Goal: Information Seeking & Learning: Find specific page/section

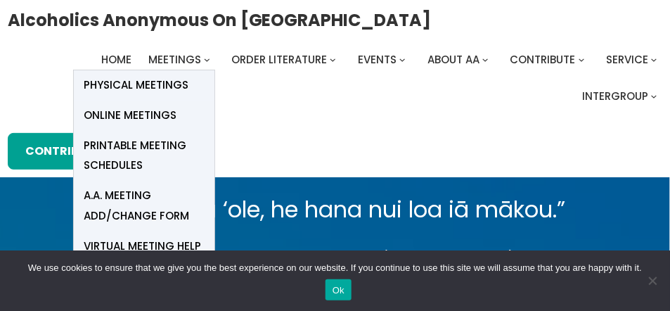
click at [173, 62] on span "Meetings" at bounding box center [174, 59] width 53 height 15
click at [155, 111] on span "Online Meetings" at bounding box center [130, 115] width 93 height 20
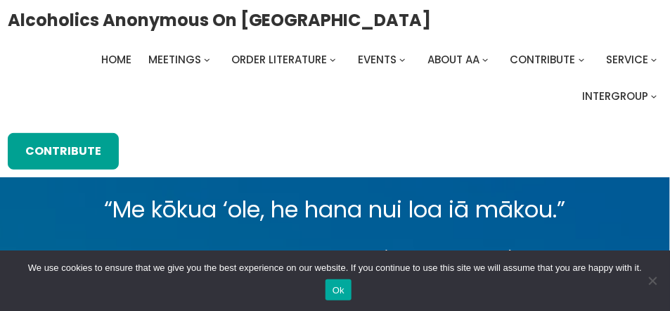
scroll to position [271, 0]
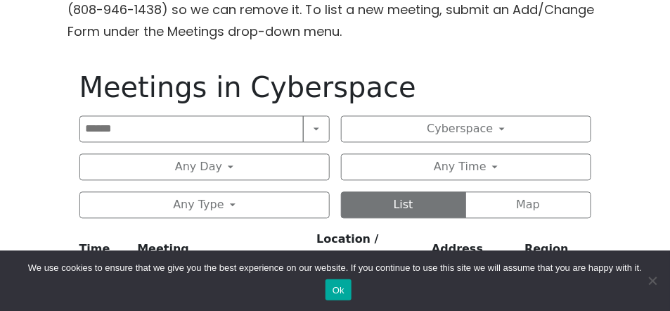
scroll to position [814, 0]
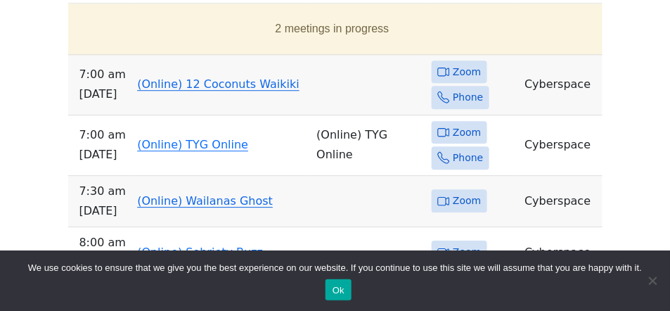
click at [207, 77] on link "(Online) 12 Coconuts Waikiki" at bounding box center [218, 83] width 162 height 13
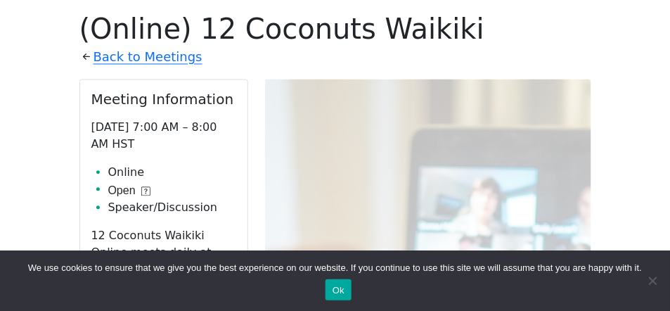
scroll to position [873, 0]
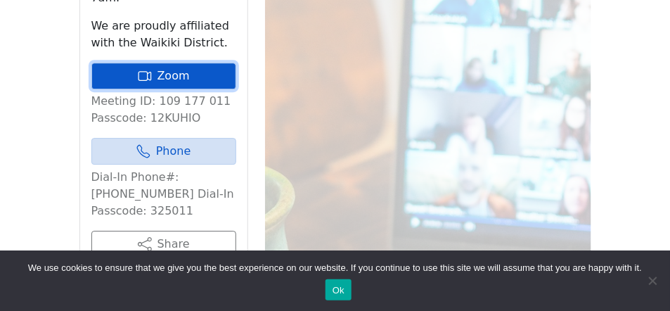
click at [131, 63] on link "Zoom" at bounding box center [163, 76] width 145 height 27
